Goal: Obtain resource: Download file/media

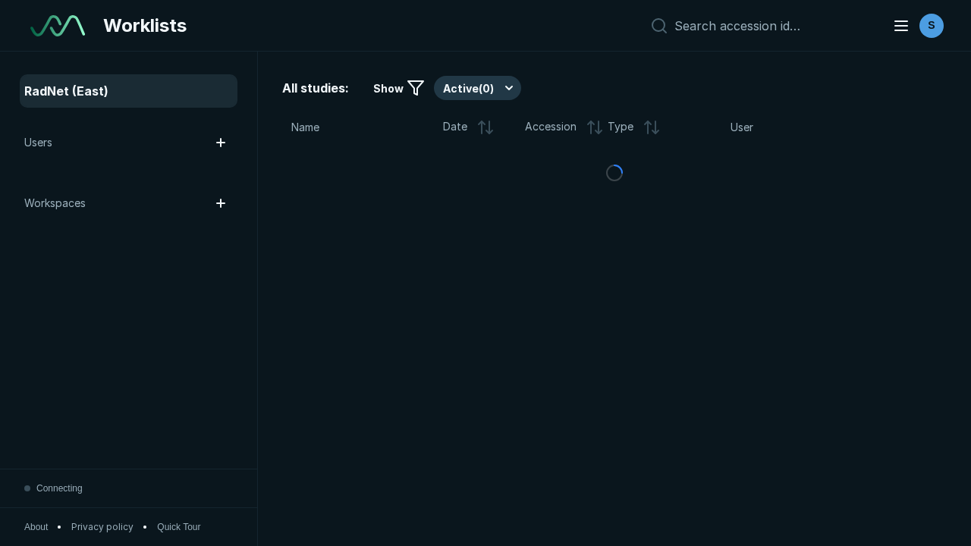
scroll to position [4144, 6320]
